Goal: Task Accomplishment & Management: Manage account settings

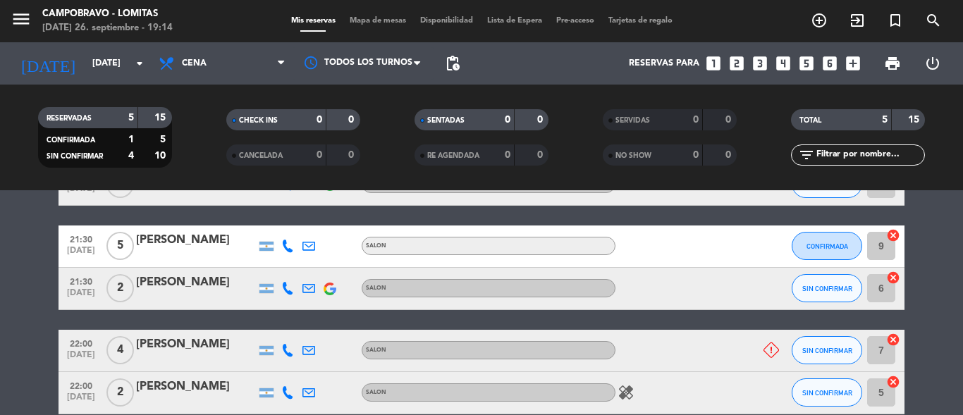
scroll to position [216, 0]
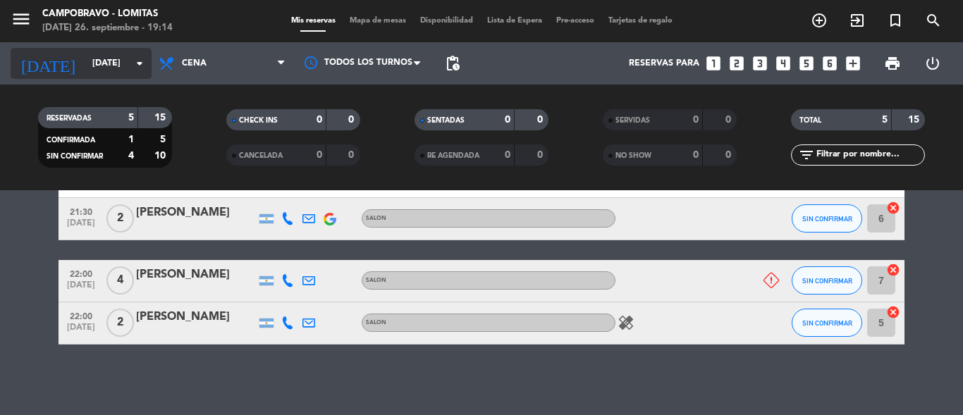
click at [121, 65] on input "[DATE]" at bounding box center [144, 63] width 119 height 24
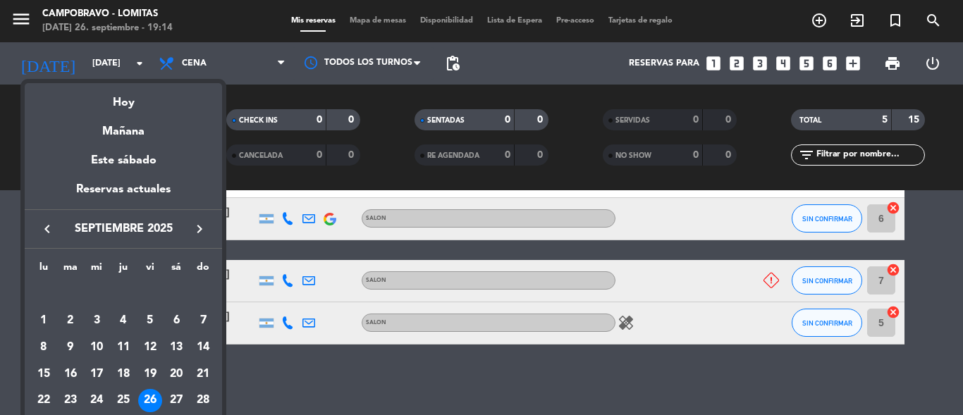
click at [134, 66] on div at bounding box center [481, 207] width 963 height 415
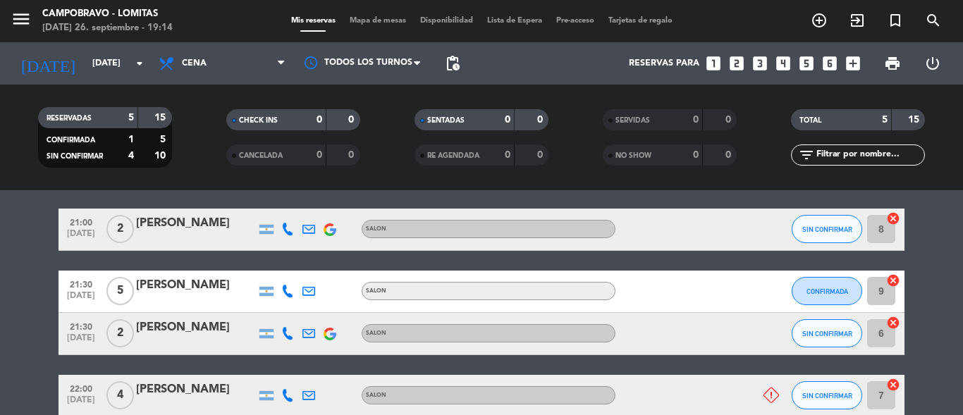
scroll to position [88, 0]
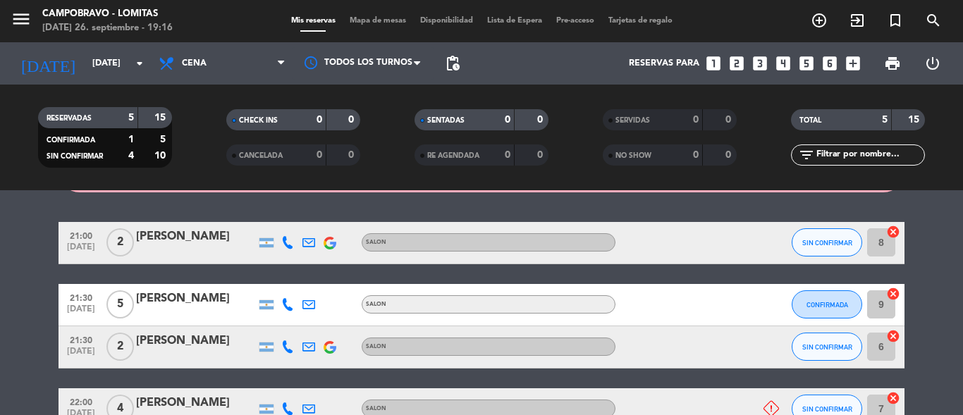
click at [291, 248] on icon at bounding box center [287, 242] width 13 height 13
click at [288, 307] on icon at bounding box center [287, 304] width 13 height 13
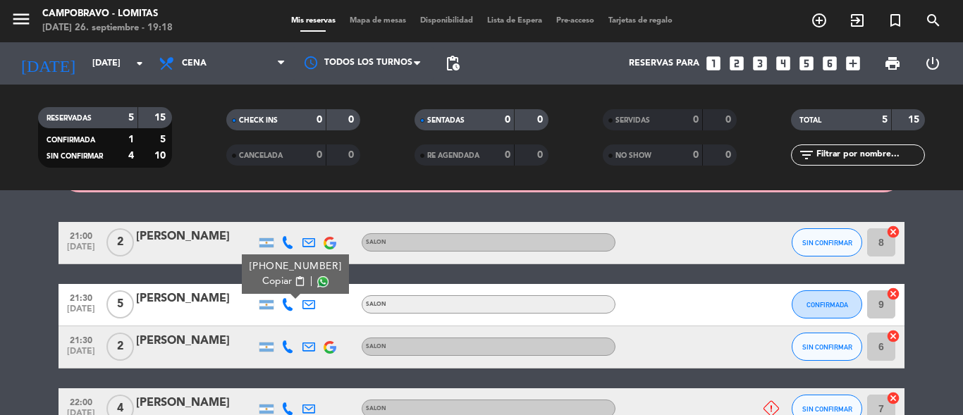
click at [288, 346] on icon at bounding box center [287, 347] width 13 height 13
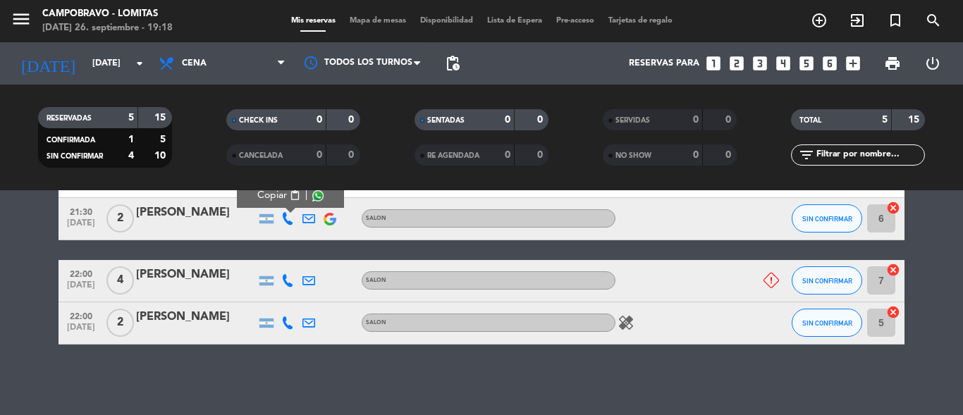
scroll to position [199, 0]
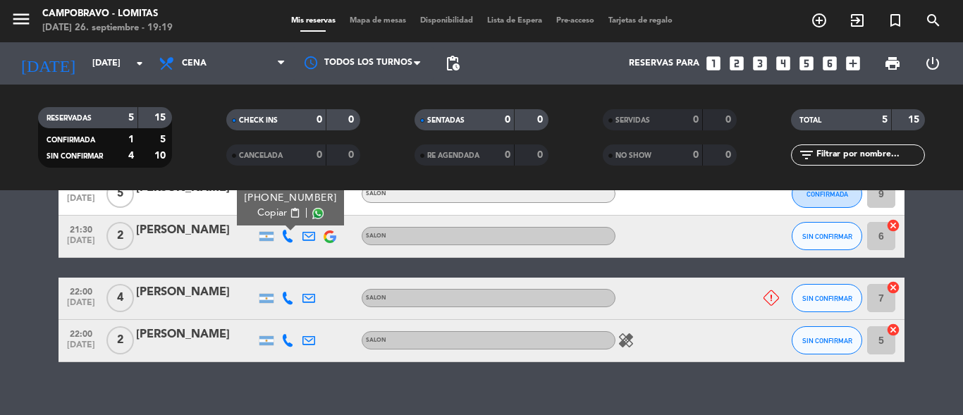
click at [289, 296] on icon at bounding box center [287, 298] width 13 height 13
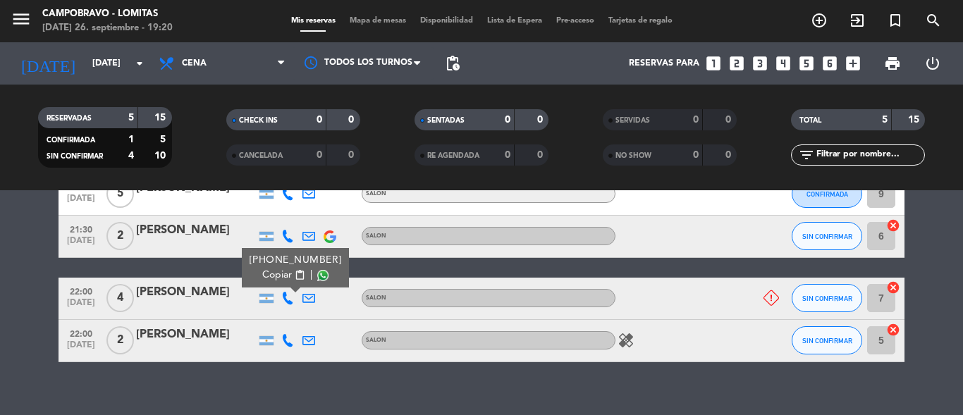
click at [288, 346] on icon at bounding box center [287, 340] width 13 height 13
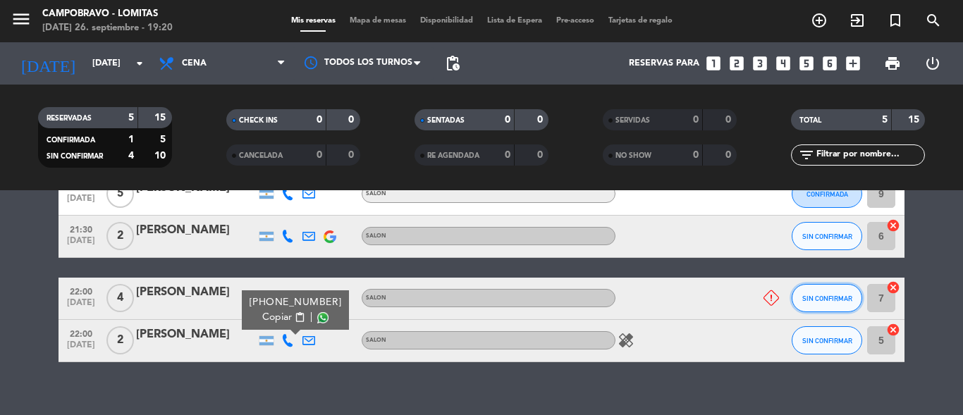
click at [841, 298] on span "SIN CONFIRMAR" at bounding box center [828, 299] width 50 height 8
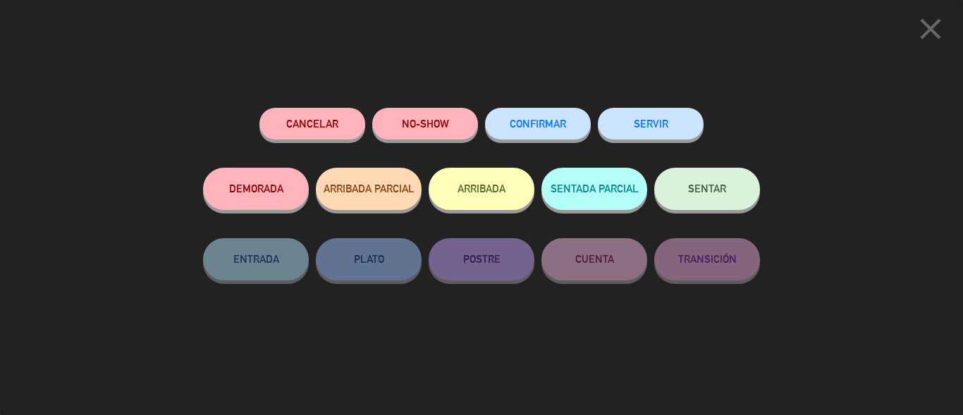
click at [309, 126] on button "Cancelar" at bounding box center [313, 124] width 106 height 32
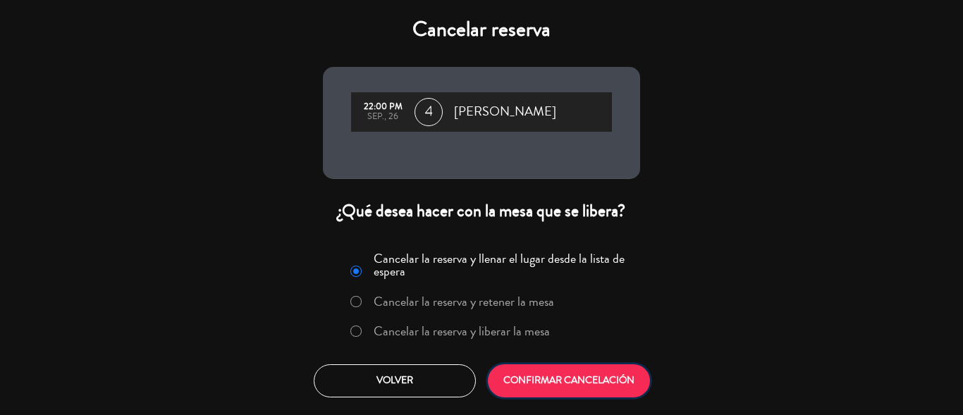
click at [561, 381] on button "CONFIRMAR CANCELACIÓN" at bounding box center [569, 381] width 162 height 33
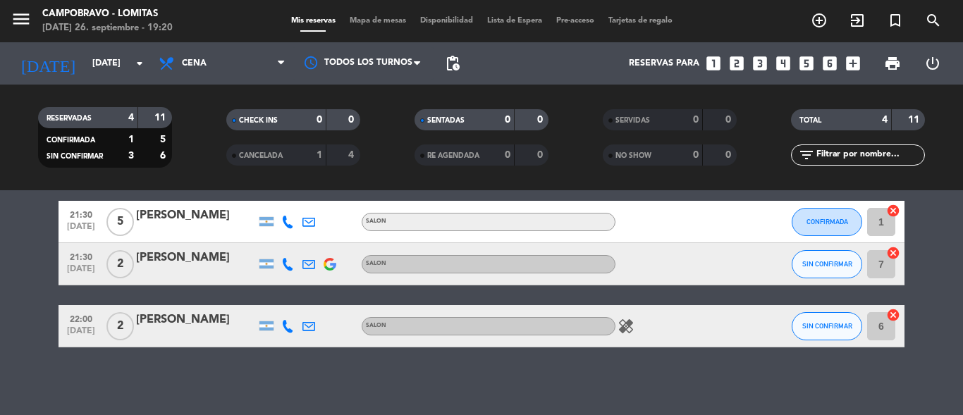
scroll to position [119, 0]
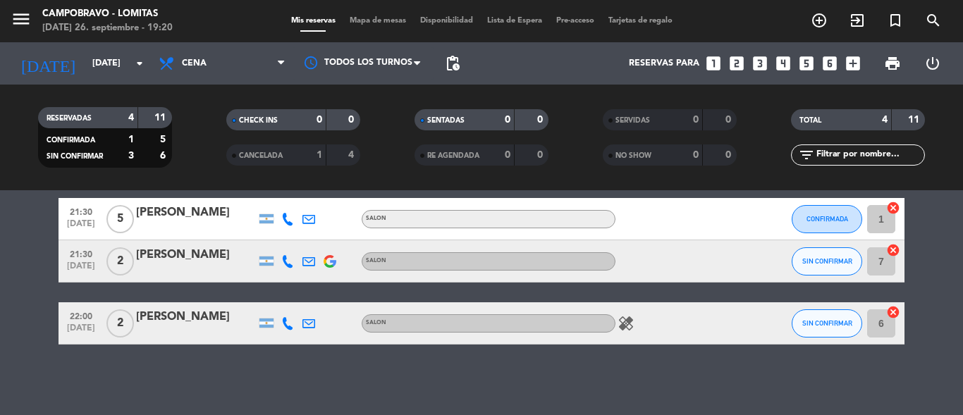
click at [287, 323] on icon at bounding box center [287, 323] width 13 height 13
